Goal: Task Accomplishment & Management: Use online tool/utility

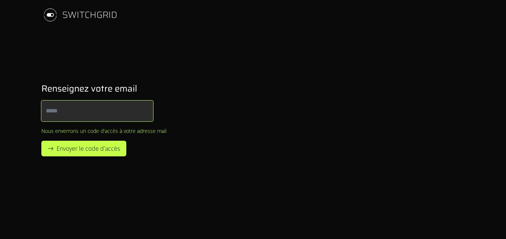
click at [75, 117] on input "Email" at bounding box center [97, 111] width 112 height 21
type input "**********"
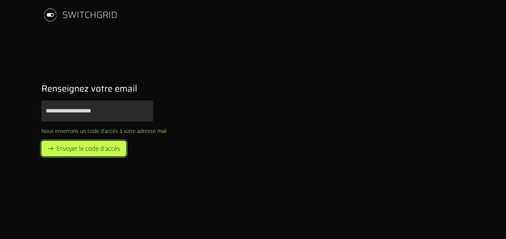
click at [95, 151] on span "Envoyer le code d'accès" at bounding box center [88, 148] width 63 height 9
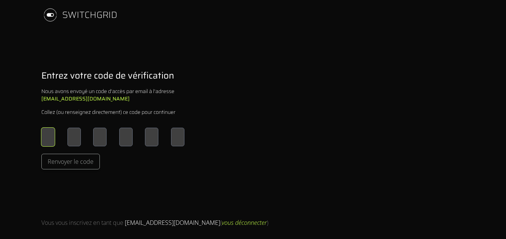
click at [50, 135] on input "Please enter OTP character 1" at bounding box center [47, 137] width 13 height 19
type input "*"
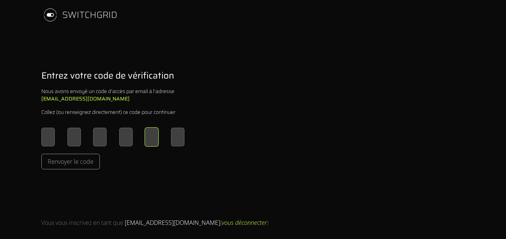
type input "*"
